Goal: Task Accomplishment & Management: Use online tool/utility

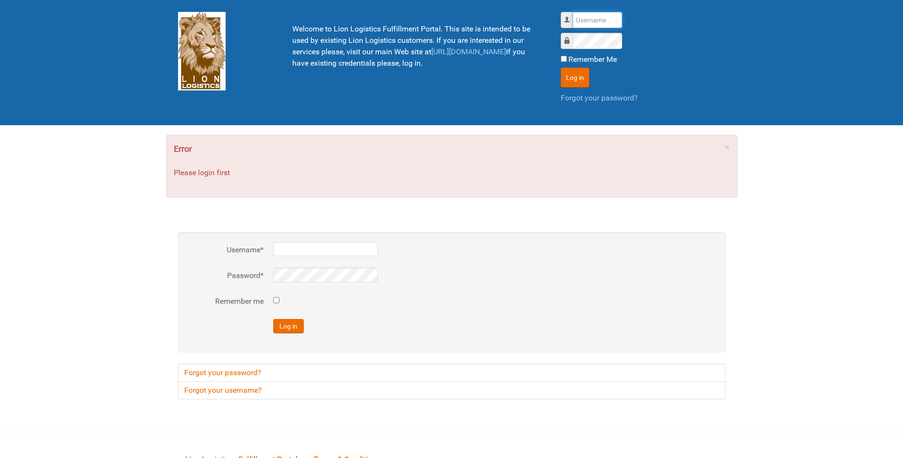
type input "lion"
click at [589, 78] on div "Log in" at bounding box center [643, 78] width 165 height 20
click at [586, 78] on button "Log in" at bounding box center [575, 78] width 29 height 20
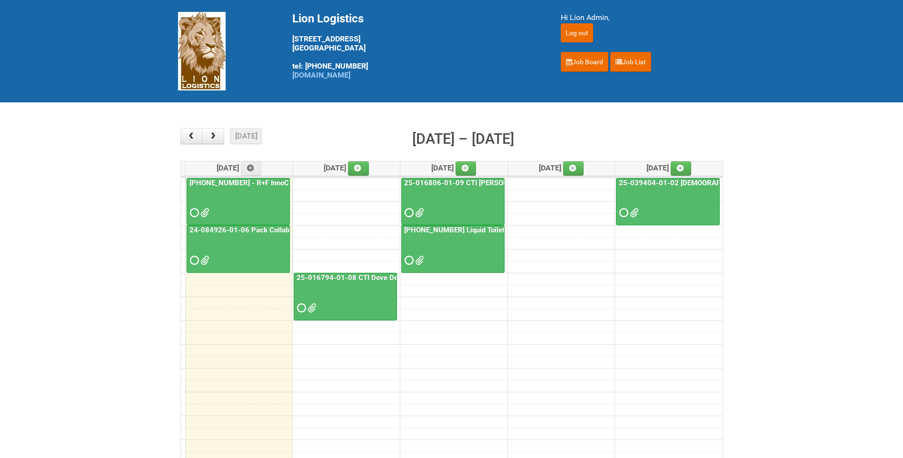
click at [207, 211] on span at bounding box center [203, 212] width 7 height 7
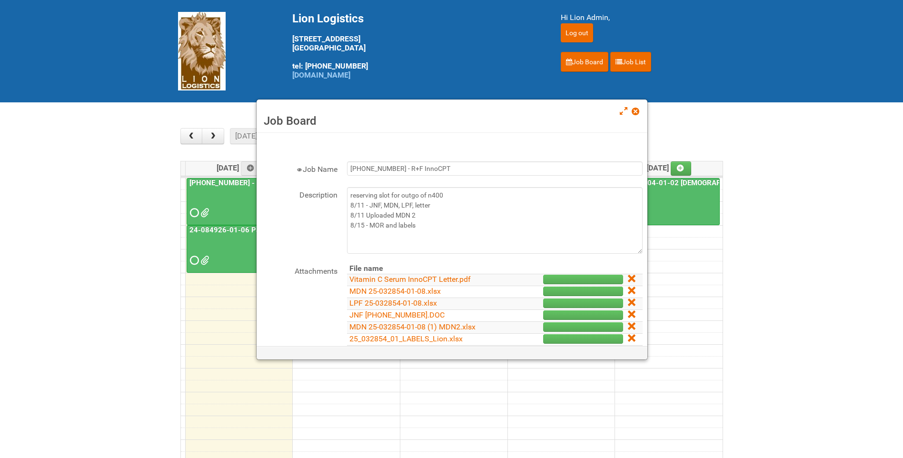
scroll to position [48, 0]
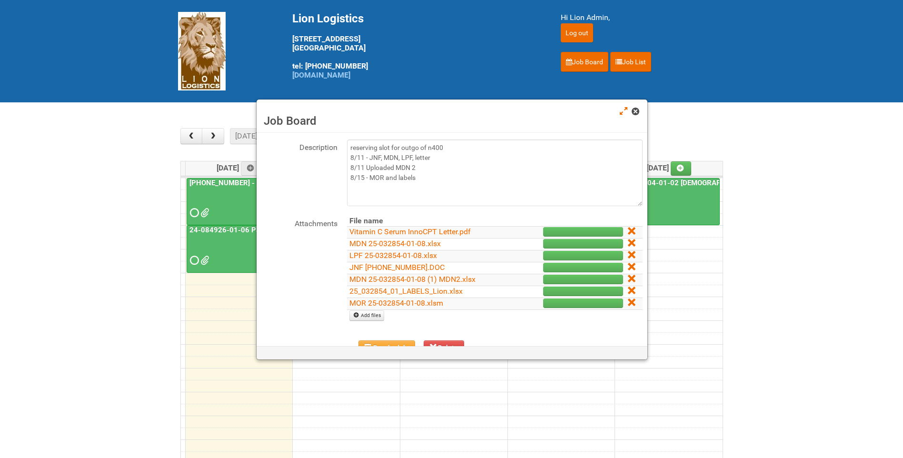
click at [636, 109] on span at bounding box center [635, 111] width 7 height 7
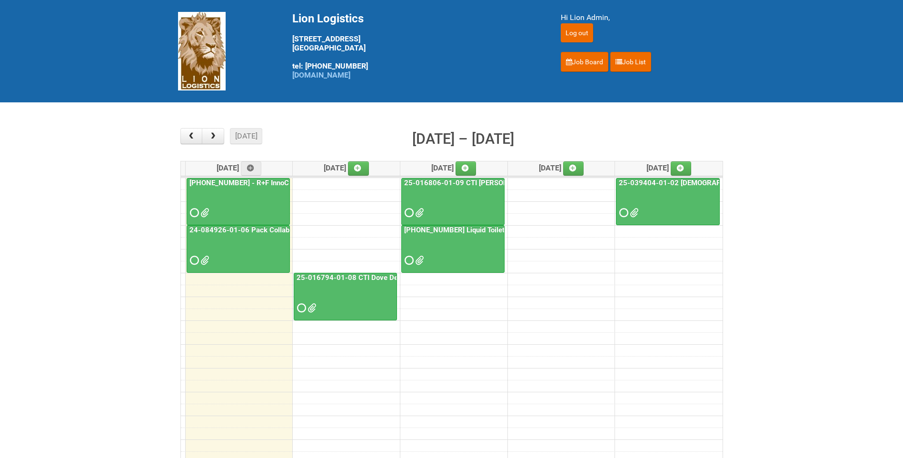
click at [279, 227] on link "24-084926-01-06 Pack Collab Wand Tint" at bounding box center [257, 230] width 138 height 9
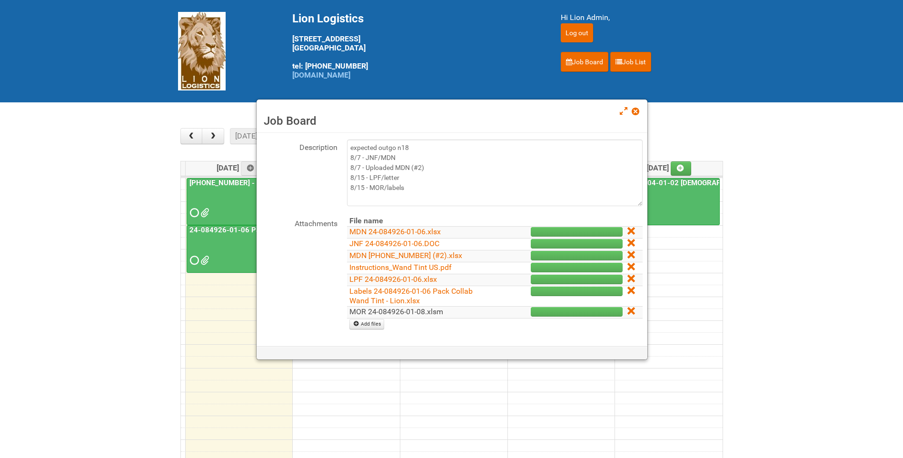
click at [373, 311] on link "MOR 24-084926-01-08.xlsm" at bounding box center [396, 311] width 94 height 9
click at [635, 107] on link at bounding box center [636, 112] width 9 height 11
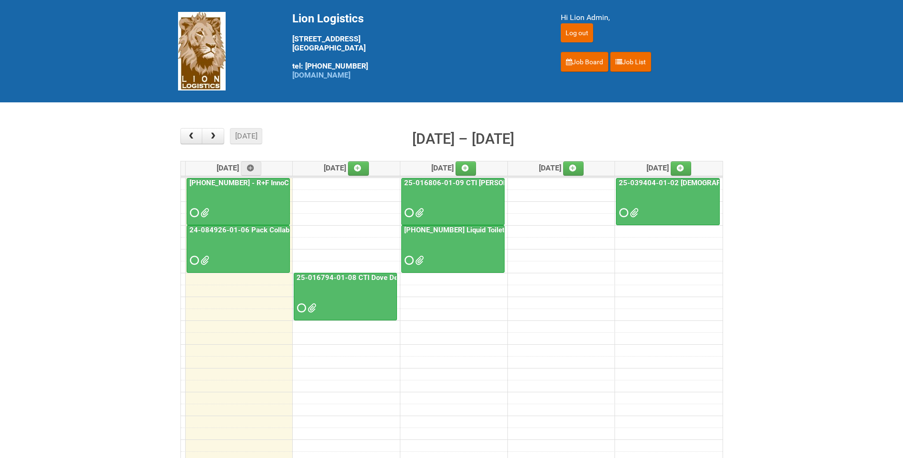
click at [282, 232] on link "24-084926-01-06 Pack Collab Wand Tint" at bounding box center [257, 230] width 138 height 9
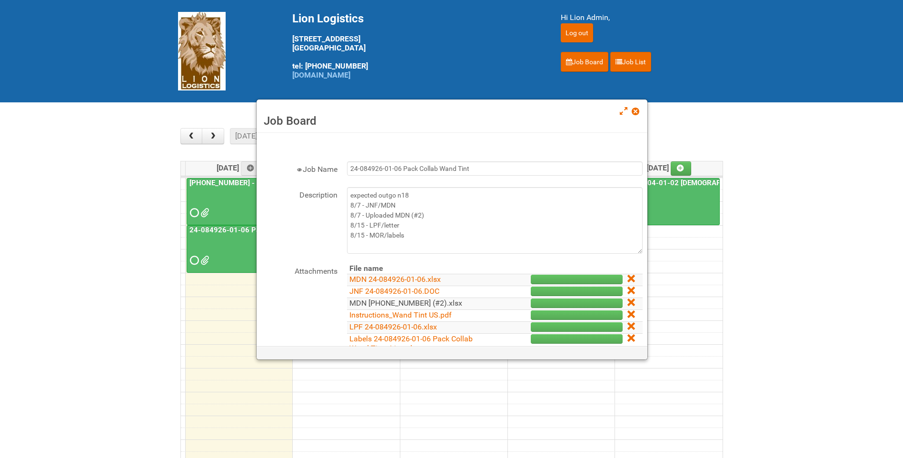
scroll to position [95, 0]
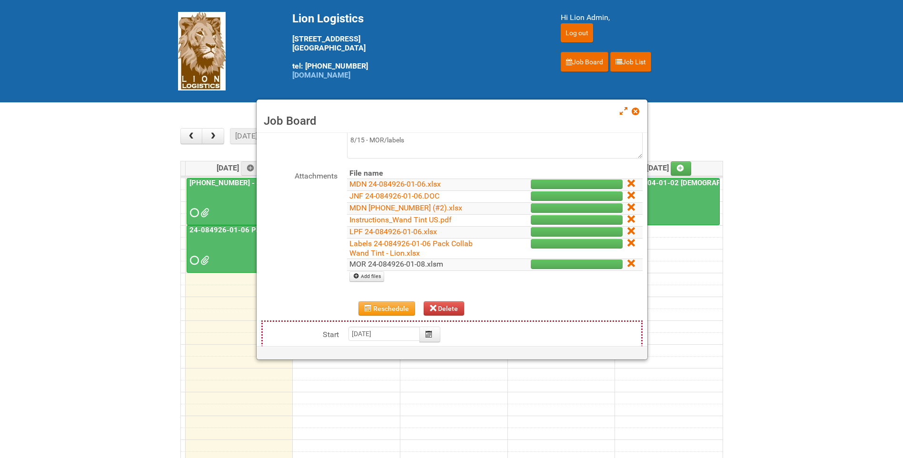
click at [431, 264] on link "MOR 24-084926-01-08.xlsm" at bounding box center [396, 263] width 94 height 9
click at [420, 247] on link "Labels 24-084926-01-06 Pack Collab Wand Tint - Lion.xlsx" at bounding box center [410, 248] width 123 height 19
